Goal: Information Seeking & Learning: Learn about a topic

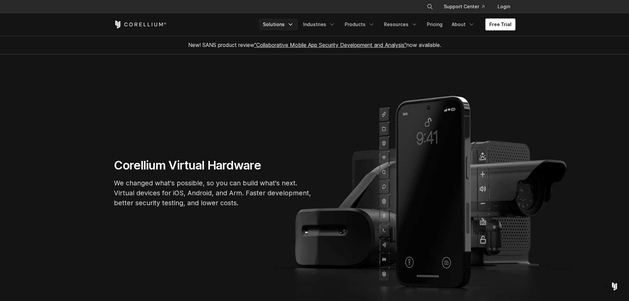
click at [294, 28] on link "Solutions" at bounding box center [278, 25] width 39 height 12
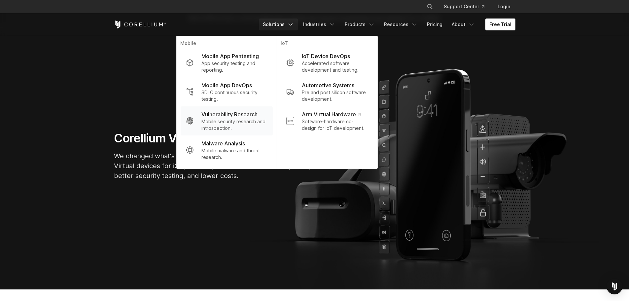
scroll to position [33, 0]
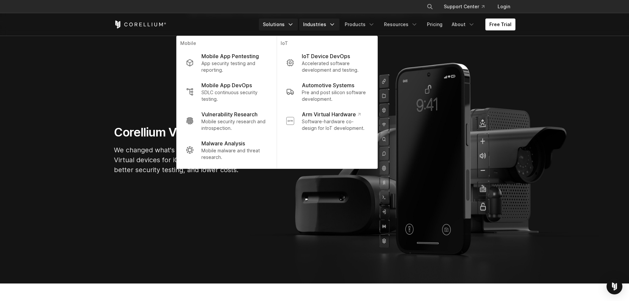
click at [336, 25] on icon "Navigation Menu" at bounding box center [332, 24] width 7 height 7
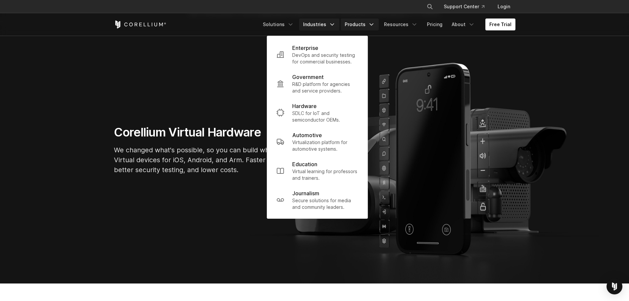
click at [366, 24] on link "Products" at bounding box center [360, 25] width 38 height 12
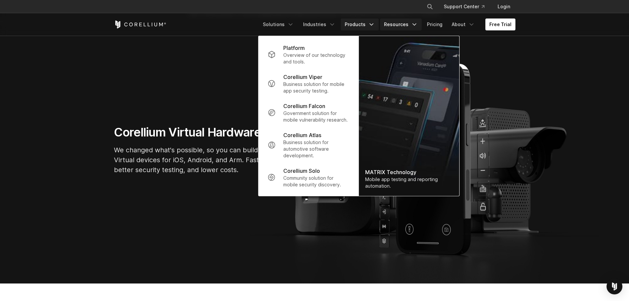
click at [407, 26] on link "Resources" at bounding box center [401, 25] width 42 height 12
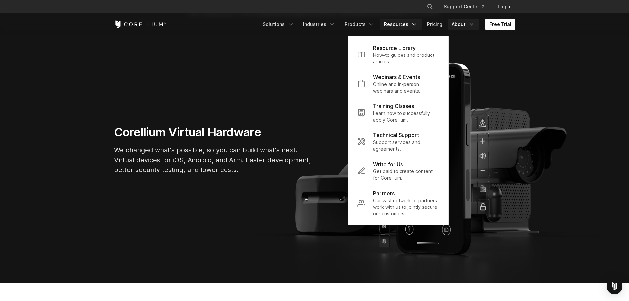
click at [472, 27] on icon "Navigation Menu" at bounding box center [472, 24] width 7 height 7
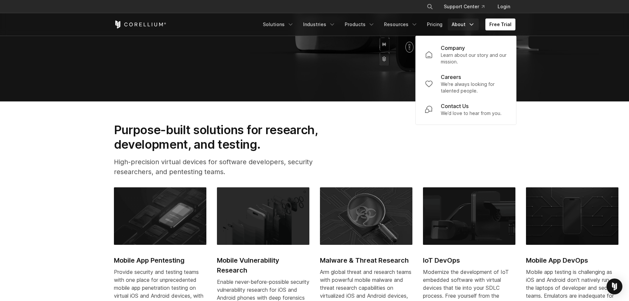
scroll to position [330, 0]
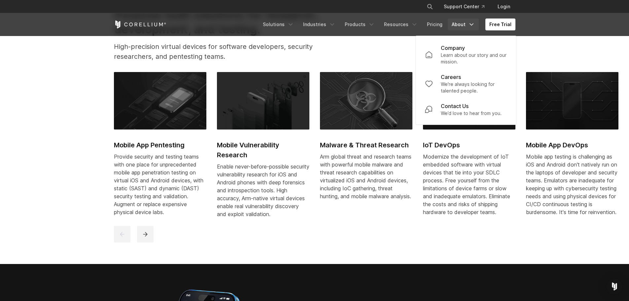
click at [391, 239] on div at bounding box center [315, 234] width 403 height 17
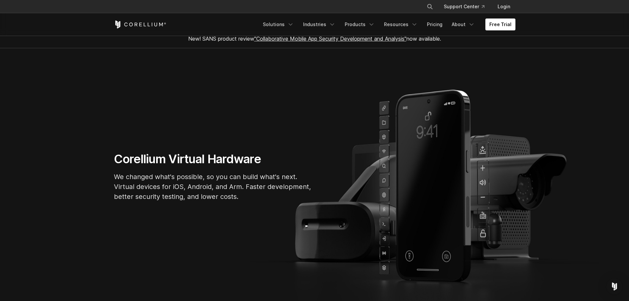
scroll to position [0, 0]
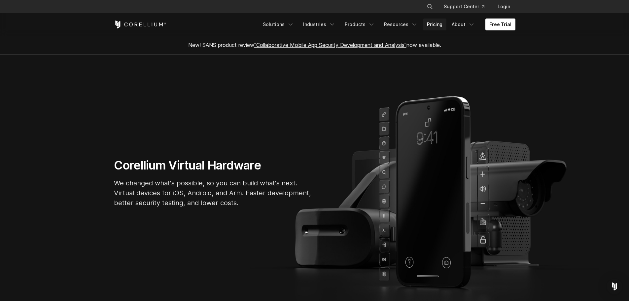
click at [439, 27] on link "Pricing" at bounding box center [434, 25] width 23 height 12
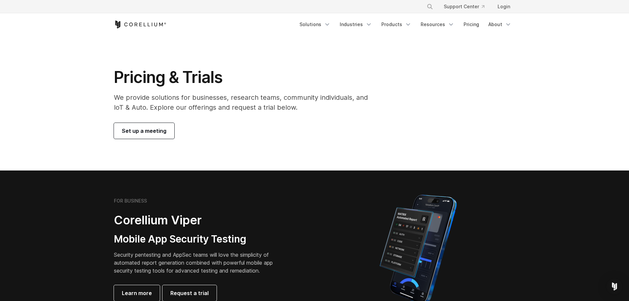
click at [161, 128] on span "Set up a meeting" at bounding box center [144, 131] width 45 height 8
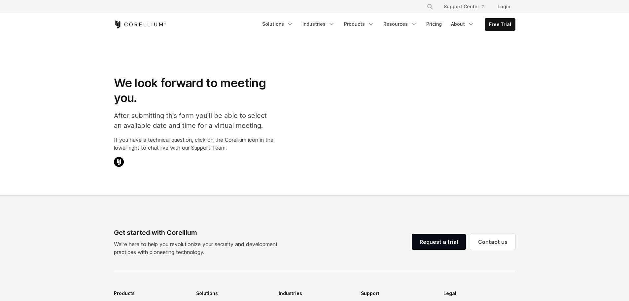
select select "**"
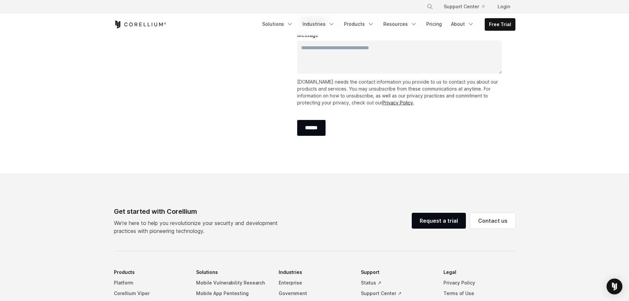
scroll to position [248, 0]
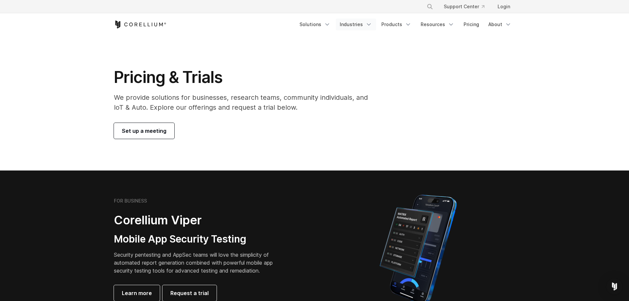
click at [369, 26] on icon "Navigation Menu" at bounding box center [369, 24] width 7 height 7
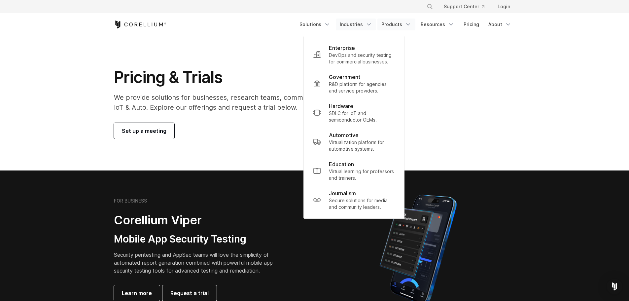
click at [406, 23] on link "Products" at bounding box center [397, 25] width 38 height 12
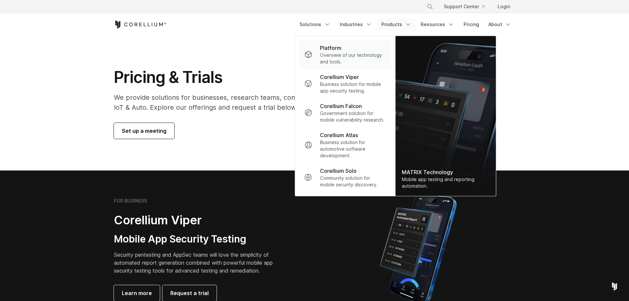
click at [342, 56] on p "Overview of our technology and tools." at bounding box center [353, 58] width 66 height 13
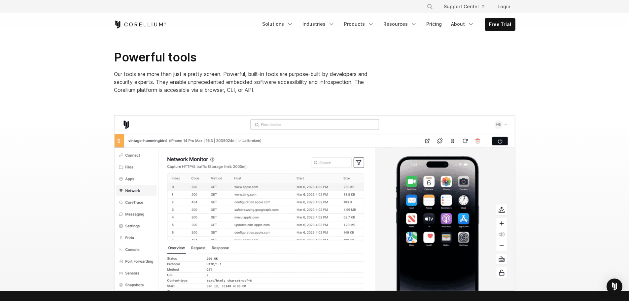
scroll to position [661, 0]
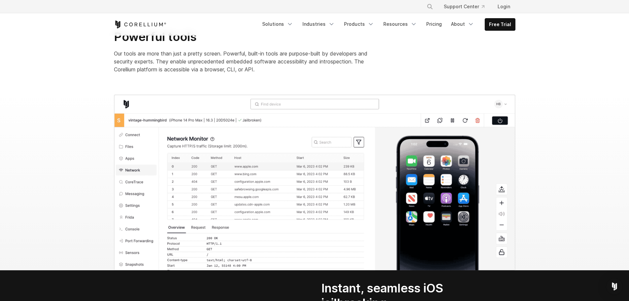
click at [498, 95] on img at bounding box center [315, 183] width 402 height 176
click at [128, 95] on img at bounding box center [315, 183] width 402 height 176
click at [612, 153] on section at bounding box center [314, 183] width 629 height 176
click at [59, 95] on section at bounding box center [314, 183] width 629 height 176
click at [560, 155] on section at bounding box center [314, 183] width 629 height 176
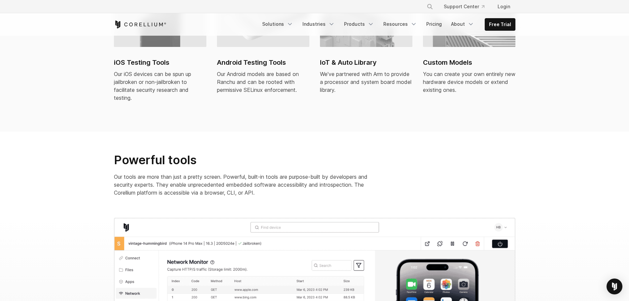
scroll to position [496, 0]
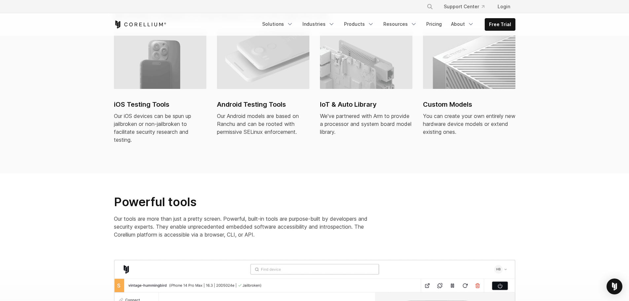
click at [251, 149] on div "iOS Testing Tools Our iOS devices can be spun up jailbroken or non-jailbroken t…" at bounding box center [314, 99] width 415 height 137
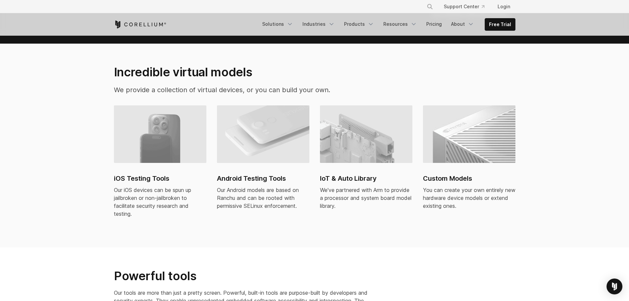
scroll to position [397, 0]
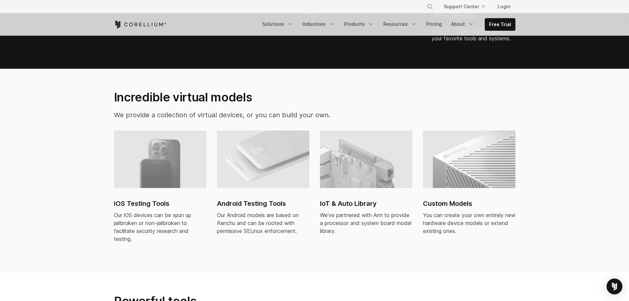
click at [162, 143] on img at bounding box center [160, 159] width 93 height 57
